Goal: Task Accomplishment & Management: Complete application form

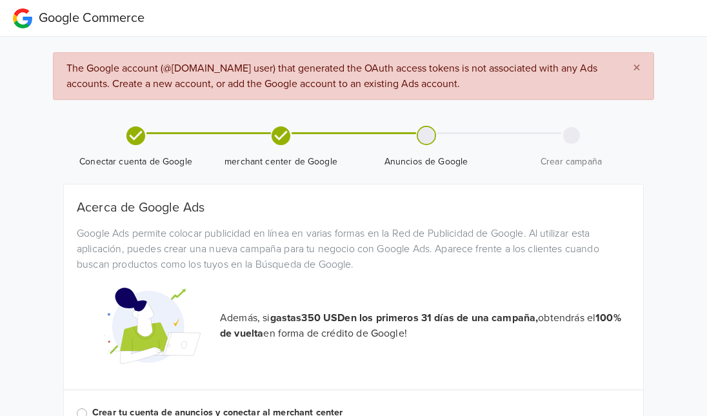
scroll to position [62, 0]
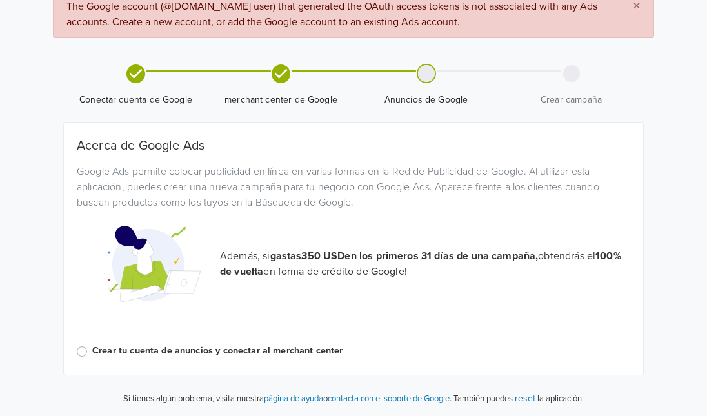
click at [87, 352] on div "Crear tu cuenta de anuncios y conectar al merchant center" at bounding box center [354, 351] width 554 height 15
click at [92, 352] on label "Crear tu cuenta de anuncios y conectar al merchant center" at bounding box center [361, 351] width 538 height 14
click at [0, 0] on input "Crear tu cuenta de anuncios y conectar al merchant center" at bounding box center [0, 0] width 0 height 0
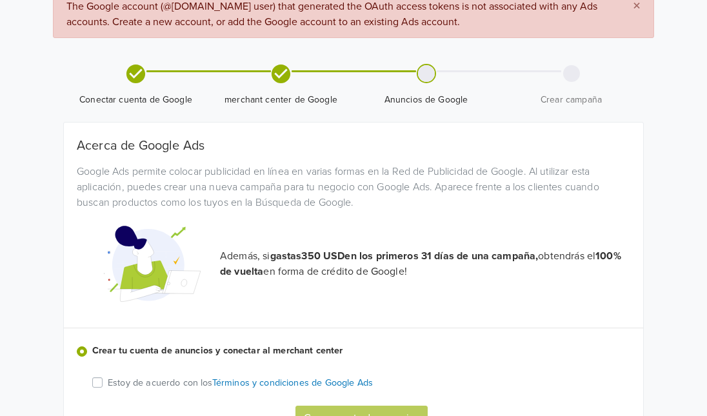
click at [108, 387] on label "Estoy de acuerdo con los Términos y condiciones de Google Ads" at bounding box center [240, 382] width 265 height 15
click at [0, 0] on input "Estoy de acuerdo con los Términos y condiciones de Google Ads" at bounding box center [0, 0] width 0 height 0
click at [325, 409] on button "Crear cuenta de anuncios" at bounding box center [362, 418] width 132 height 25
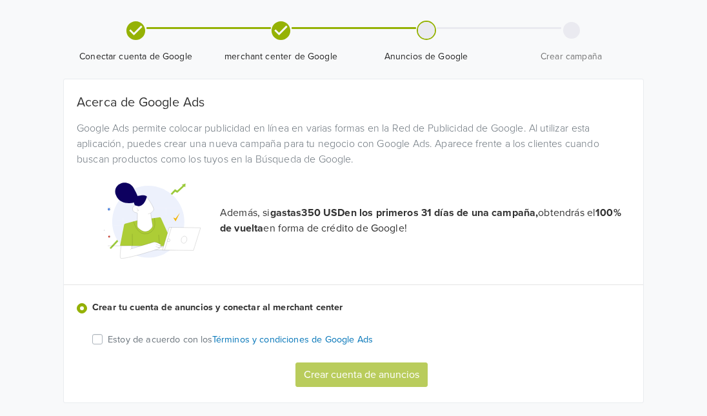
scroll to position [106, 0]
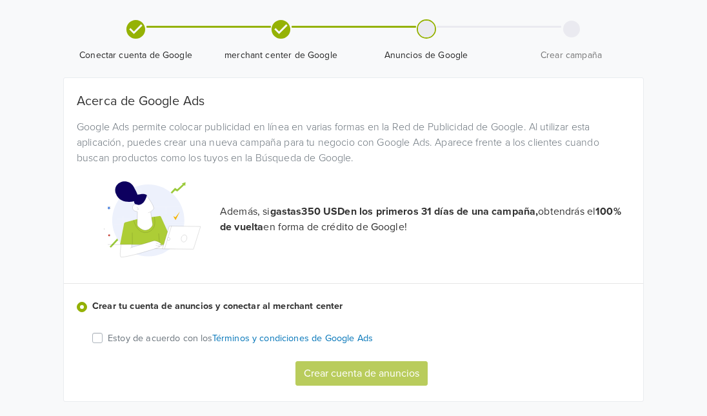
click at [108, 339] on label "Estoy de acuerdo con los Términos y condiciones de Google Ads" at bounding box center [240, 337] width 265 height 15
click at [0, 0] on input "Estoy de acuerdo con los Términos y condiciones de Google Ads" at bounding box center [0, 0] width 0 height 0
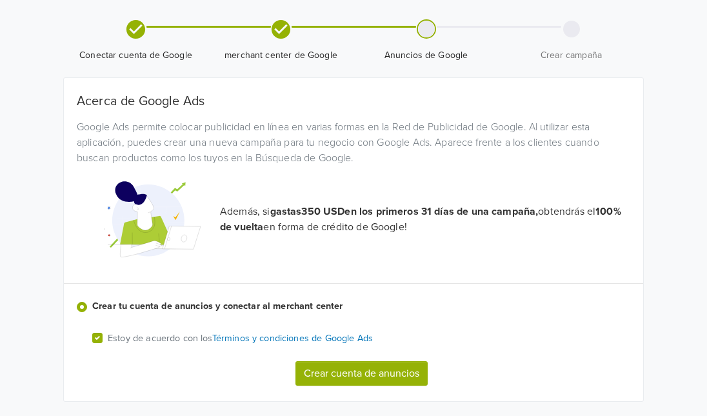
click at [372, 372] on button "Crear cuenta de anuncios" at bounding box center [362, 373] width 132 height 25
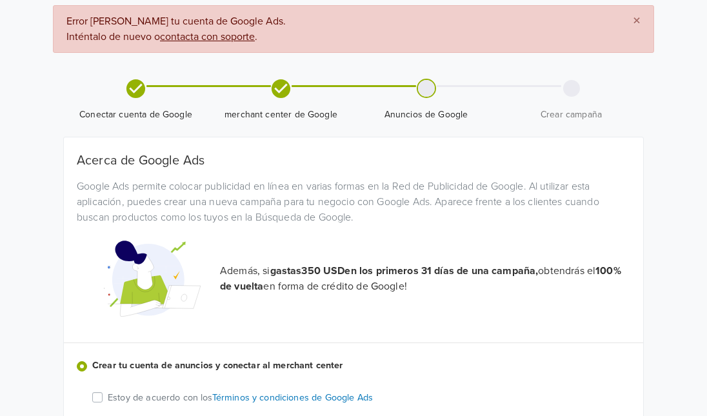
scroll to position [50, 0]
